Goal: Information Seeking & Learning: Find contact information

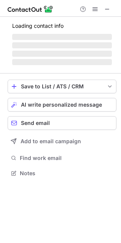
scroll to position [185, 121]
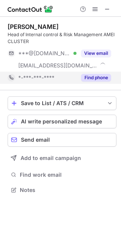
click at [92, 79] on button "Find phone" at bounding box center [96, 78] width 30 height 8
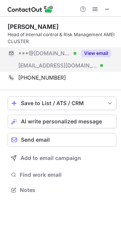
click at [93, 49] on div "View email" at bounding box center [94, 53] width 35 height 12
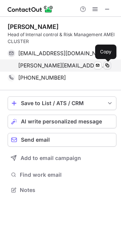
click at [109, 64] on span at bounding box center [108, 66] width 6 height 6
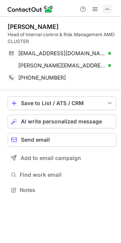
click at [107, 10] on span at bounding box center [108, 9] width 6 height 6
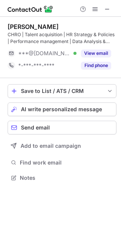
scroll to position [173, 121]
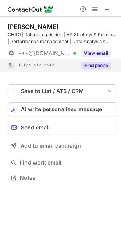
click at [98, 68] on button "Find phone" at bounding box center [96, 66] width 30 height 8
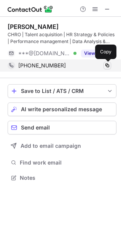
click at [107, 64] on span at bounding box center [108, 66] width 6 height 6
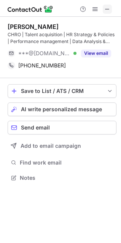
click at [108, 9] on span at bounding box center [108, 9] width 6 height 6
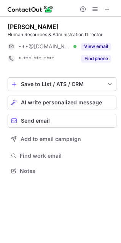
scroll to position [166, 121]
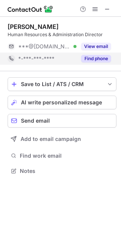
click at [89, 57] on button "Find phone" at bounding box center [96, 59] width 30 height 8
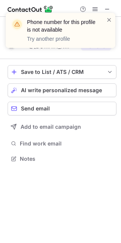
scroll to position [154, 121]
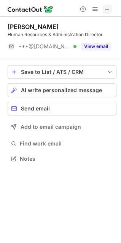
click at [110, 10] on span at bounding box center [108, 9] width 6 height 6
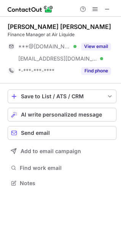
scroll to position [178, 121]
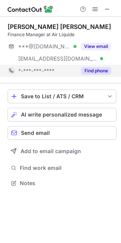
click at [88, 75] on div "Find phone" at bounding box center [94, 71] width 35 height 12
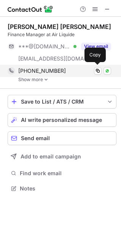
scroll to position [184, 121]
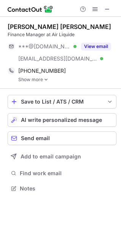
click at [27, 77] on link "Show more" at bounding box center [67, 79] width 98 height 5
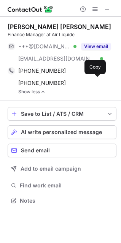
scroll to position [196, 121]
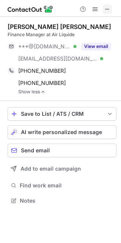
click at [109, 7] on span at bounding box center [108, 9] width 6 height 6
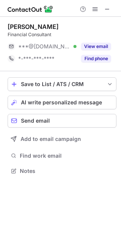
scroll to position [166, 121]
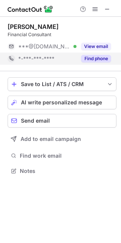
click at [95, 63] on div "Find phone" at bounding box center [94, 59] width 35 height 12
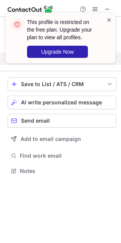
click at [110, 18] on span at bounding box center [109, 20] width 6 height 8
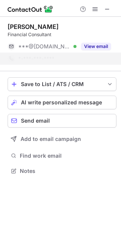
click at [109, 9] on div "This profile is restricted on the free plan. Upgrade your plan to view all prof…" at bounding box center [61, 41] width 122 height 72
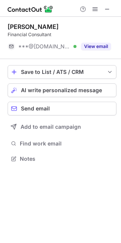
click at [109, 9] on span at bounding box center [108, 9] width 6 height 6
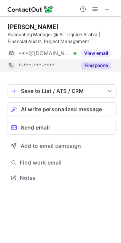
scroll to position [173, 121]
click at [89, 67] on button "Find phone" at bounding box center [96, 66] width 30 height 8
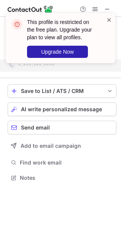
click at [112, 18] on span at bounding box center [109, 20] width 6 height 8
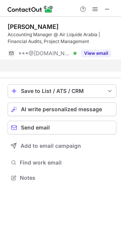
scroll to position [161, 121]
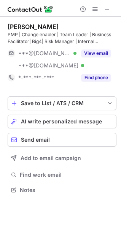
scroll to position [185, 121]
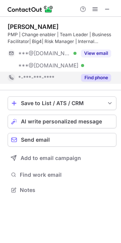
click at [90, 74] on div "Find phone" at bounding box center [94, 78] width 35 height 12
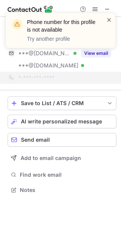
click at [109, 20] on span at bounding box center [109, 20] width 6 height 8
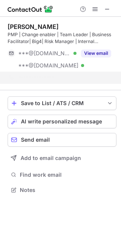
click at [110, 10] on div "Phone number for this profile is not available Try another profile" at bounding box center [61, 33] width 122 height 56
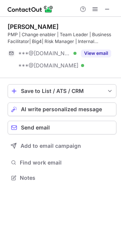
scroll to position [173, 121]
click at [107, 9] on div "Phone number for this profile is not available Try another profile" at bounding box center [61, 33] width 122 height 56
click at [107, 9] on div "Phone number for this profile is not available Try another profile" at bounding box center [61, 12] width 122 height 15
click at [107, 9] on span at bounding box center [108, 9] width 6 height 6
click at [107, 8] on span at bounding box center [108, 9] width 6 height 6
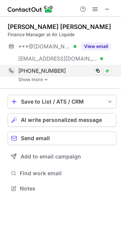
scroll to position [184, 121]
click at [37, 76] on div "+201015151935 Copy WhatsApp" at bounding box center [60, 71] width 104 height 12
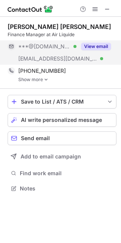
click at [101, 45] on button "View email" at bounding box center [96, 47] width 30 height 8
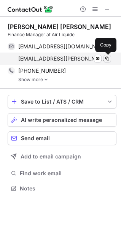
click at [107, 58] on span at bounding box center [108, 59] width 6 height 6
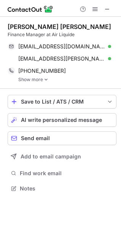
click at [39, 79] on link "Show more" at bounding box center [67, 79] width 98 height 5
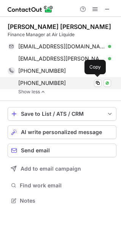
scroll to position [196, 121]
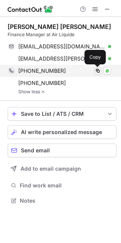
click at [97, 72] on span at bounding box center [98, 71] width 6 height 6
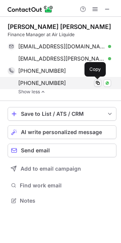
click at [98, 83] on span at bounding box center [98, 83] width 6 height 6
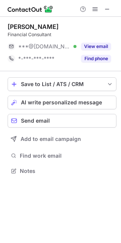
scroll to position [166, 121]
click at [98, 67] on div "Atef Boules Financial Consultant ***@yahoo.com Verified View email *-***-***-**…" at bounding box center [62, 44] width 109 height 55
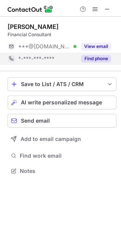
click at [98, 59] on button "Find phone" at bounding box center [96, 59] width 30 height 8
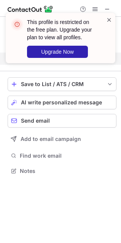
click at [109, 21] on span at bounding box center [109, 20] width 6 height 8
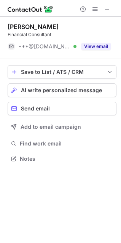
scroll to position [154, 121]
click at [109, 9] on span at bounding box center [108, 9] width 6 height 6
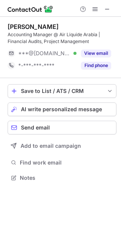
scroll to position [173, 121]
drag, startPoint x: 105, startPoint y: 10, endPoint x: 97, endPoint y: 11, distance: 8.8
click at [105, 11] on span at bounding box center [108, 9] width 6 height 6
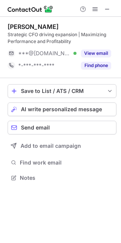
scroll to position [173, 121]
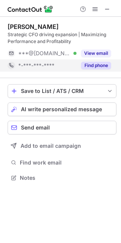
click at [92, 66] on button "Find phone" at bounding box center [96, 66] width 30 height 8
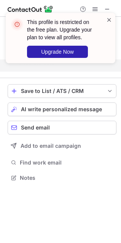
scroll to position [161, 121]
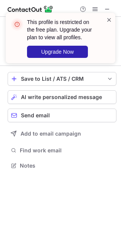
click at [110, 20] on span at bounding box center [109, 20] width 6 height 8
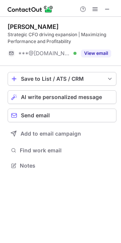
click at [109, 10] on div "This profile is restricted on the free plan. Upgrade your plan to view all prof…" at bounding box center [61, 12] width 122 height 15
click at [109, 10] on span at bounding box center [108, 9] width 6 height 6
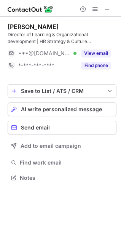
scroll to position [173, 121]
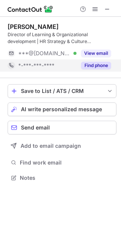
click at [103, 66] on button "Find phone" at bounding box center [96, 66] width 30 height 8
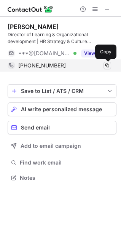
click at [109, 67] on span at bounding box center [108, 66] width 6 height 6
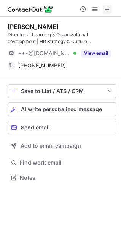
click at [109, 8] on span at bounding box center [108, 9] width 6 height 6
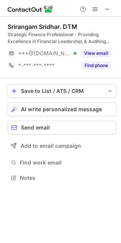
scroll to position [173, 121]
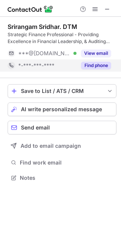
click at [88, 60] on div "Find phone" at bounding box center [94, 66] width 35 height 12
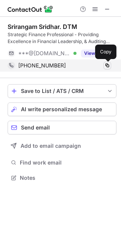
click at [107, 66] on span at bounding box center [108, 66] width 6 height 6
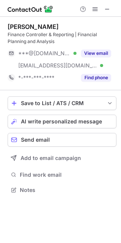
scroll to position [185, 121]
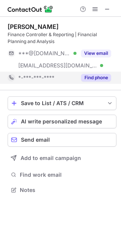
click at [96, 79] on button "Find phone" at bounding box center [96, 78] width 30 height 8
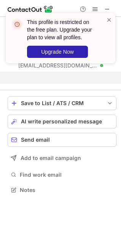
scroll to position [173, 121]
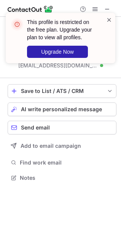
click at [106, 20] on span at bounding box center [109, 20] width 6 height 8
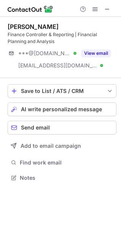
click at [110, 11] on div "This profile is restricted on the free plan. Upgrade your plan to view all prof…" at bounding box center [61, 41] width 122 height 72
click at [110, 11] on div "This profile is restricted on the free plan. Upgrade your plan to view all prof…" at bounding box center [61, 12] width 122 height 15
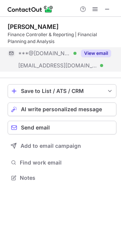
click at [94, 53] on button "View email" at bounding box center [96, 54] width 30 height 8
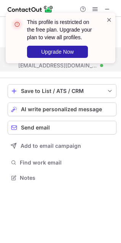
click at [108, 21] on span at bounding box center [109, 20] width 6 height 8
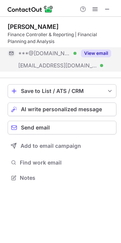
click at [107, 9] on div "This profile is restricted on the free plan. Upgrade your plan to view all prof…" at bounding box center [61, 41] width 122 height 72
click at [107, 9] on div "This profile is restricted on the free plan. Upgrade your plan to view all prof…" at bounding box center [61, 12] width 122 height 15
click at [107, 9] on span at bounding box center [108, 9] width 6 height 6
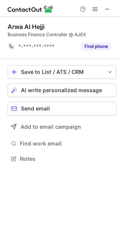
scroll to position [154, 121]
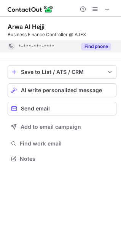
click at [97, 45] on button "Find phone" at bounding box center [96, 47] width 30 height 8
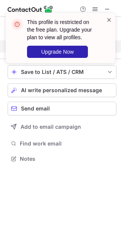
click at [110, 19] on span at bounding box center [109, 20] width 6 height 8
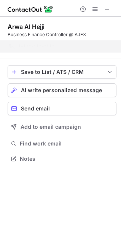
click at [109, 10] on div "This profile is restricted on the free plan. Upgrade your plan to view all prof…" at bounding box center [61, 41] width 122 height 72
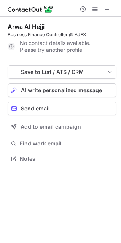
click at [109, 10] on div "This profile is restricted on the free plan. Upgrade your plan to view all prof…" at bounding box center [61, 12] width 122 height 15
click at [109, 10] on span at bounding box center [108, 9] width 6 height 6
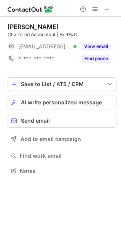
scroll to position [166, 121]
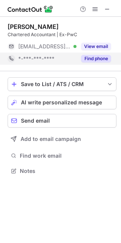
click at [92, 58] on button "Find phone" at bounding box center [96, 59] width 30 height 8
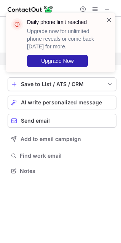
click at [111, 19] on span at bounding box center [109, 20] width 6 height 8
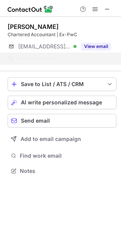
click at [91, 5] on div "Daily phone limit reached Upgrade now for unlimited phone reveals or come back …" at bounding box center [61, 45] width 122 height 81
click at [92, 8] on div "Daily phone limit reached Upgrade now for unlimited phone reveals or come back …" at bounding box center [61, 45] width 122 height 81
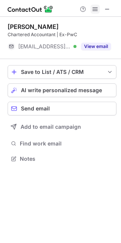
click at [93, 8] on span at bounding box center [95, 9] width 6 height 6
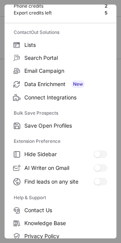
scroll to position [74, 0]
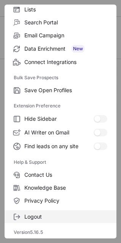
click at [40, 216] on span "Logout" at bounding box center [65, 217] width 83 height 7
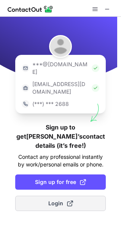
click at [70, 201] on span at bounding box center [70, 204] width 6 height 6
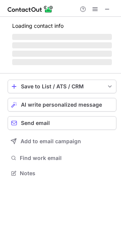
scroll to position [159, 121]
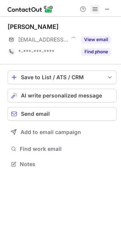
click at [94, 8] on span at bounding box center [95, 9] width 6 height 6
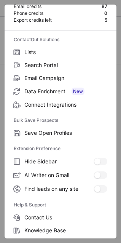
scroll to position [74, 0]
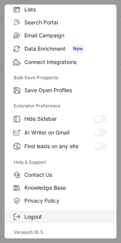
click at [37, 216] on span "Logout" at bounding box center [65, 217] width 83 height 7
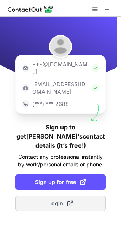
click at [61, 200] on span "Login" at bounding box center [60, 204] width 25 height 8
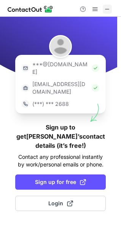
click at [108, 6] on span at bounding box center [108, 9] width 6 height 6
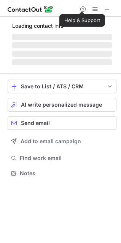
scroll to position [159, 121]
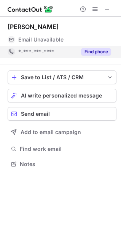
click at [86, 54] on button "Find phone" at bounding box center [96, 52] width 30 height 8
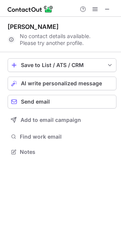
scroll to position [147, 121]
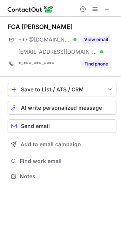
scroll to position [171, 121]
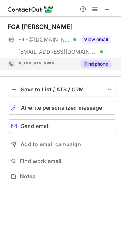
click at [94, 62] on button "Find phone" at bounding box center [96, 64] width 30 height 8
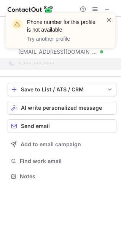
click at [111, 18] on span at bounding box center [109, 20] width 6 height 8
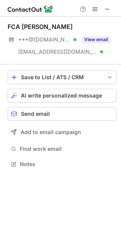
scroll to position [159, 121]
click at [102, 39] on div "Phone number for this profile is not available Try another profile" at bounding box center [65, 30] width 77 height 24
click at [102, 39] on button "View email" at bounding box center [96, 40] width 30 height 8
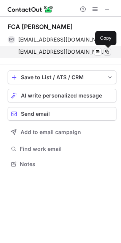
click at [108, 52] on span at bounding box center [108, 52] width 6 height 6
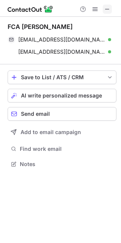
click at [106, 10] on span at bounding box center [108, 9] width 6 height 6
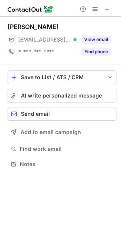
scroll to position [159, 121]
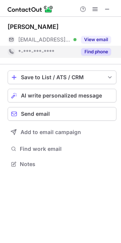
click at [94, 53] on button "Find phone" at bounding box center [96, 52] width 30 height 8
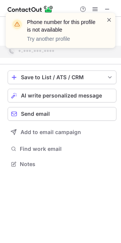
click at [112, 20] on span at bounding box center [109, 20] width 6 height 8
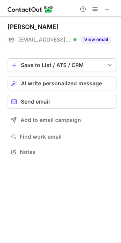
scroll to position [147, 121]
click at [109, 10] on span at bounding box center [108, 9] width 6 height 6
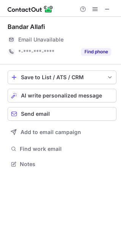
scroll to position [159, 121]
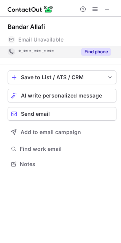
click at [104, 53] on button "Find phone" at bounding box center [96, 52] width 30 height 8
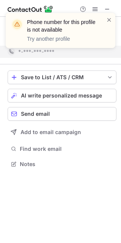
scroll to position [147, 121]
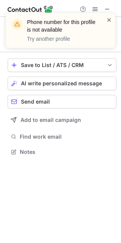
click at [112, 20] on span at bounding box center [109, 20] width 6 height 8
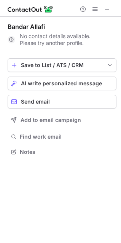
click at [107, 5] on div "Phone number for this profile is not available Try another profile Bandar Allaf…" at bounding box center [60, 121] width 121 height 243
click at [106, 15] on div at bounding box center [60, 8] width 121 height 17
click at [106, 9] on span at bounding box center [108, 9] width 6 height 6
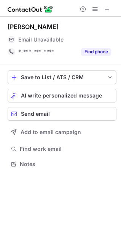
scroll to position [159, 121]
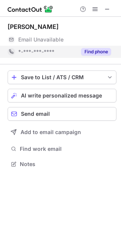
click at [85, 53] on button "Find phone" at bounding box center [96, 52] width 30 height 8
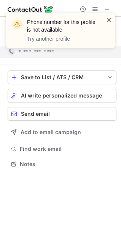
scroll to position [147, 121]
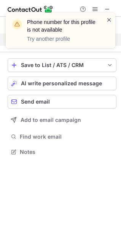
click at [109, 20] on span at bounding box center [109, 20] width 6 height 8
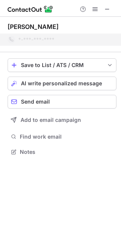
click at [106, 10] on div "Phone number for this profile is not available Try another profile" at bounding box center [61, 33] width 122 height 56
click at [106, 10] on div "Phone number for this profile is not available Try another profile" at bounding box center [61, 12] width 122 height 15
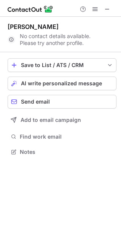
click at [106, 10] on span at bounding box center [108, 9] width 6 height 6
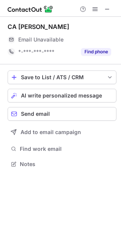
scroll to position [159, 121]
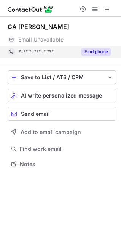
click at [102, 57] on div "Find phone" at bounding box center [94, 52] width 35 height 12
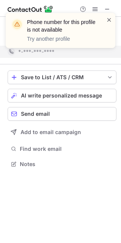
scroll to position [147, 121]
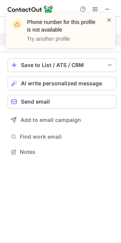
click at [112, 22] on span at bounding box center [109, 20] width 6 height 8
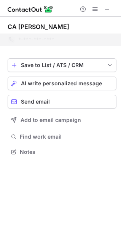
click at [108, 8] on div "Phone number for this profile is not available Try another profile" at bounding box center [61, 33] width 122 height 56
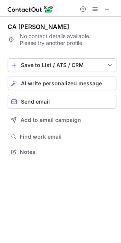
click at [108, 8] on span at bounding box center [108, 9] width 6 height 6
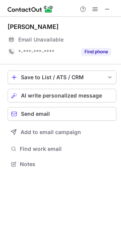
scroll to position [159, 121]
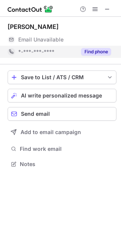
click at [97, 54] on button "Find phone" at bounding box center [96, 52] width 30 height 8
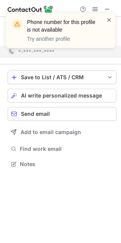
click at [110, 19] on span at bounding box center [109, 20] width 6 height 8
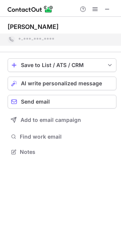
scroll to position [147, 121]
click at [107, 10] on div "Phone number for this profile is not available Try another profile" at bounding box center [61, 33] width 122 height 56
click at [107, 10] on div "Phone number for this profile is not available Try another profile" at bounding box center [61, 12] width 122 height 15
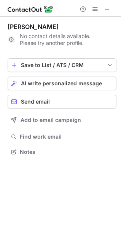
click at [107, 10] on span at bounding box center [108, 9] width 6 height 6
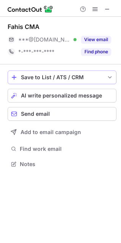
scroll to position [159, 121]
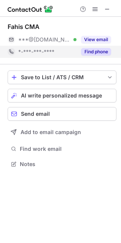
click at [97, 53] on button "Find phone" at bounding box center [96, 52] width 30 height 8
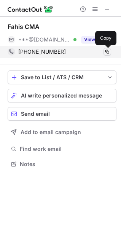
click at [110, 50] on span at bounding box center [108, 52] width 6 height 6
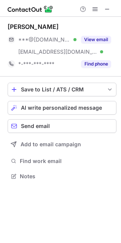
scroll to position [171, 121]
click at [108, 8] on span at bounding box center [108, 9] width 6 height 6
click at [109, 7] on span at bounding box center [108, 9] width 6 height 6
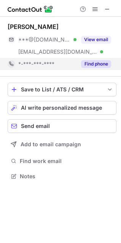
click at [90, 66] on button "Find phone" at bounding box center [96, 64] width 30 height 8
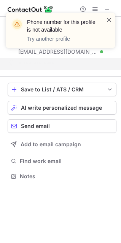
click at [109, 20] on span at bounding box center [109, 20] width 6 height 8
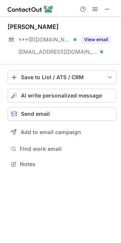
scroll to position [159, 121]
click at [102, 39] on div "Phone number for this profile is not available Try another profile" at bounding box center [65, 30] width 77 height 24
click at [102, 39] on button "View email" at bounding box center [96, 40] width 30 height 8
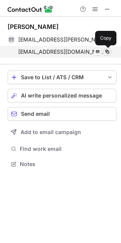
click at [108, 52] on span at bounding box center [108, 52] width 6 height 6
click at [108, 54] on span at bounding box center [108, 52] width 6 height 6
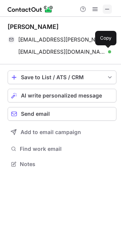
click at [107, 7] on span at bounding box center [108, 9] width 6 height 6
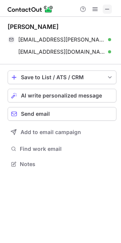
click at [107, 8] on span at bounding box center [108, 9] width 6 height 6
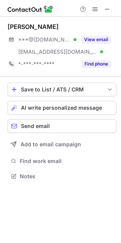
scroll to position [171, 121]
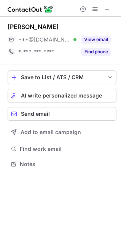
scroll to position [159, 121]
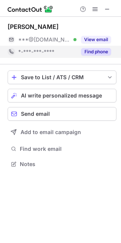
click at [90, 55] on button "Find phone" at bounding box center [96, 52] width 30 height 8
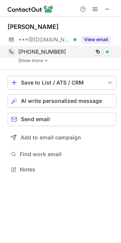
scroll to position [164, 121]
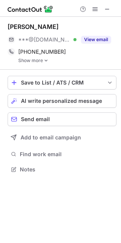
click at [32, 63] on link "Show more" at bounding box center [67, 60] width 98 height 5
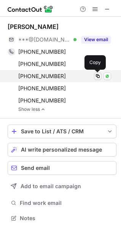
click at [96, 76] on span at bounding box center [98, 76] width 6 height 6
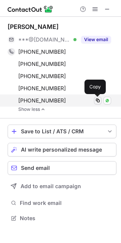
click at [98, 101] on span at bounding box center [98, 101] width 6 height 6
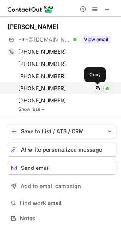
click at [100, 88] on span at bounding box center [98, 88] width 6 height 6
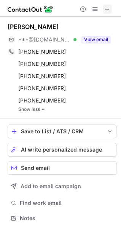
click at [107, 10] on span at bounding box center [108, 9] width 6 height 6
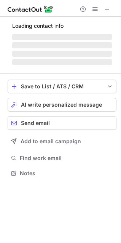
scroll to position [178, 121]
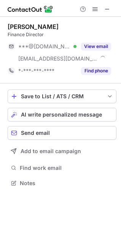
click at [97, 66] on div "Find phone" at bounding box center [94, 71] width 35 height 12
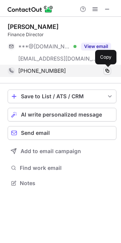
click at [108, 71] on span at bounding box center [108, 71] width 6 height 6
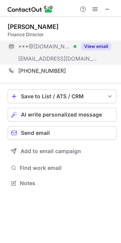
click at [104, 48] on button "View email" at bounding box center [96, 47] width 30 height 8
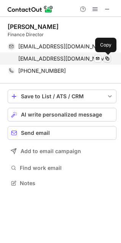
click at [110, 57] on span at bounding box center [108, 59] width 6 height 6
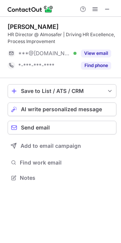
scroll to position [173, 121]
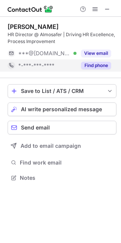
click at [92, 66] on button "Find phone" at bounding box center [96, 66] width 30 height 8
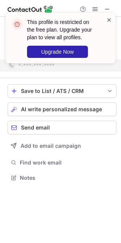
click at [110, 21] on span at bounding box center [109, 20] width 6 height 8
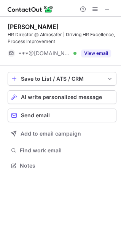
scroll to position [161, 121]
click at [105, 8] on span at bounding box center [108, 9] width 6 height 6
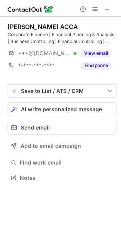
scroll to position [173, 121]
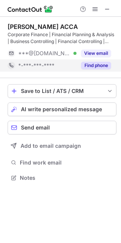
click at [101, 66] on button "Find phone" at bounding box center [96, 66] width 30 height 8
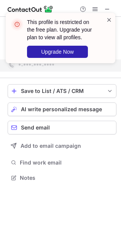
click at [110, 18] on span at bounding box center [109, 20] width 6 height 8
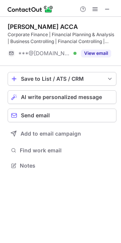
scroll to position [161, 121]
click at [110, 9] on span at bounding box center [108, 9] width 6 height 6
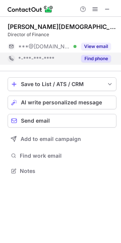
scroll to position [166, 121]
click at [98, 58] on button "Find phone" at bounding box center [96, 59] width 30 height 8
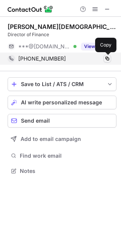
click at [110, 59] on span at bounding box center [108, 59] width 6 height 6
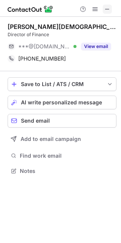
click at [107, 9] on span at bounding box center [108, 9] width 6 height 6
click at [105, 11] on span at bounding box center [108, 9] width 6 height 6
click at [104, 11] on button at bounding box center [107, 9] width 9 height 9
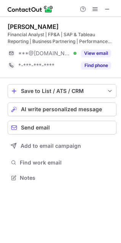
scroll to position [173, 121]
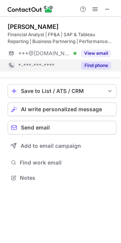
click at [87, 60] on div "Find phone" at bounding box center [94, 66] width 35 height 12
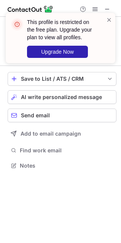
scroll to position [161, 121]
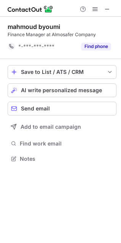
scroll to position [154, 121]
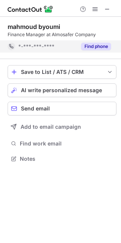
click at [88, 48] on button "Find phone" at bounding box center [96, 47] width 30 height 8
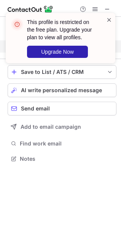
click at [109, 18] on span at bounding box center [109, 20] width 6 height 8
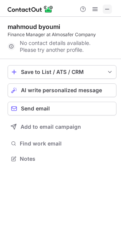
click at [107, 7] on span at bounding box center [108, 9] width 6 height 6
click at [111, 9] on button at bounding box center [107, 9] width 9 height 9
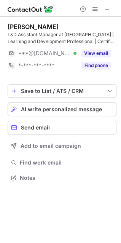
scroll to position [173, 121]
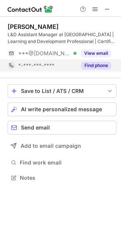
click at [103, 64] on button "Find phone" at bounding box center [96, 66] width 30 height 8
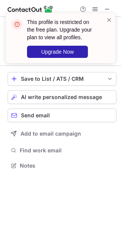
scroll to position [161, 121]
click at [110, 22] on span at bounding box center [109, 20] width 6 height 8
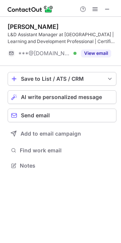
click at [108, 11] on div "This profile is restricted on the free plan. Upgrade your plan to view all prof…" at bounding box center [61, 41] width 122 height 72
click at [108, 11] on span at bounding box center [108, 9] width 6 height 6
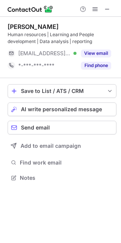
scroll to position [173, 121]
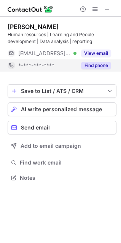
click at [95, 60] on div "Find phone" at bounding box center [94, 66] width 35 height 12
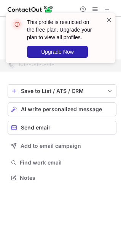
click at [108, 19] on span at bounding box center [109, 20] width 6 height 8
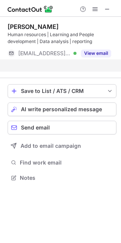
scroll to position [161, 121]
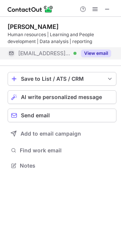
click at [100, 50] on button "View email" at bounding box center [96, 54] width 30 height 8
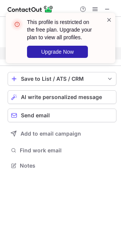
click at [109, 19] on span at bounding box center [109, 20] width 6 height 8
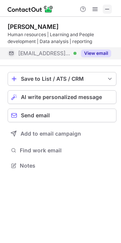
click at [111, 8] on button at bounding box center [107, 9] width 9 height 9
